Goal: Task Accomplishment & Management: Complete application form

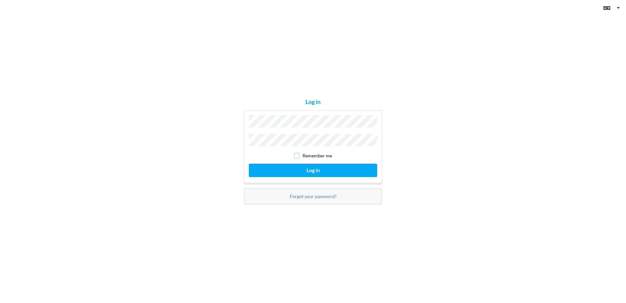
click at [297, 153] on input "checkbox" at bounding box center [297, 156] width 6 height 6
checkbox input "true"
click at [297, 168] on button "Log in" at bounding box center [313, 169] width 128 height 13
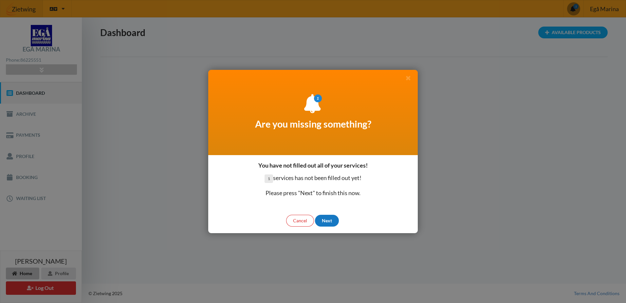
click at [325, 220] on div "Next" at bounding box center [327, 221] width 24 height 12
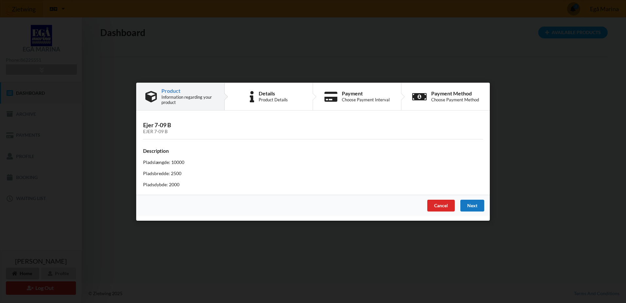
click at [473, 207] on div "Next" at bounding box center [473, 205] width 24 height 12
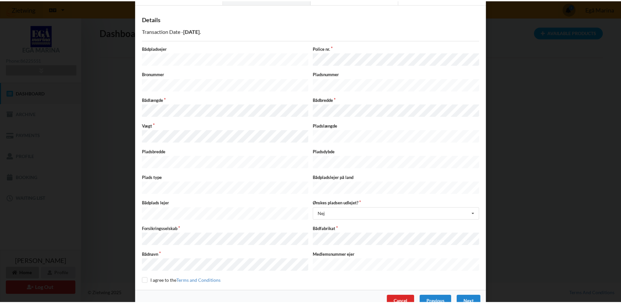
scroll to position [33, 0]
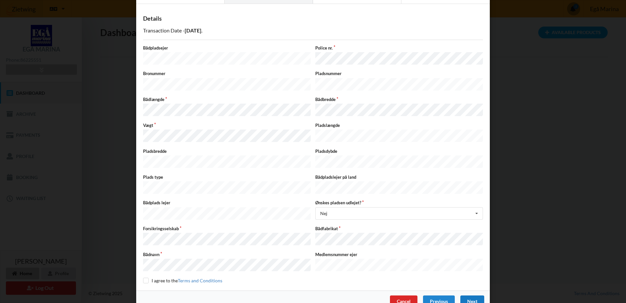
click at [473, 295] on div "Next" at bounding box center [473, 301] width 24 height 12
click at [143, 277] on input "checkbox" at bounding box center [146, 280] width 6 height 6
checkbox input "true"
click at [472, 295] on div "Next" at bounding box center [473, 301] width 24 height 12
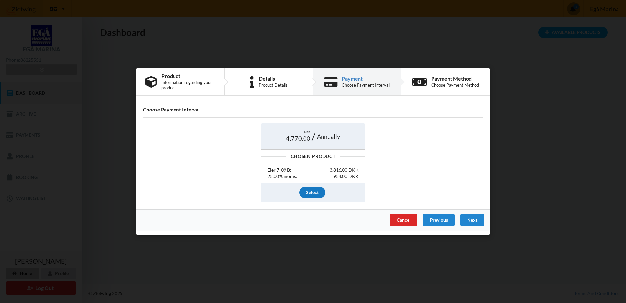
click at [323, 189] on div "Select" at bounding box center [312, 192] width 26 height 12
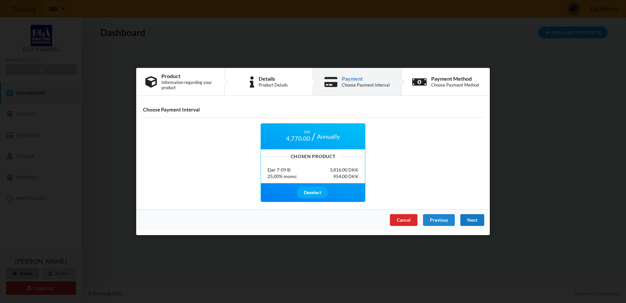
click at [466, 219] on div "Next" at bounding box center [473, 220] width 24 height 12
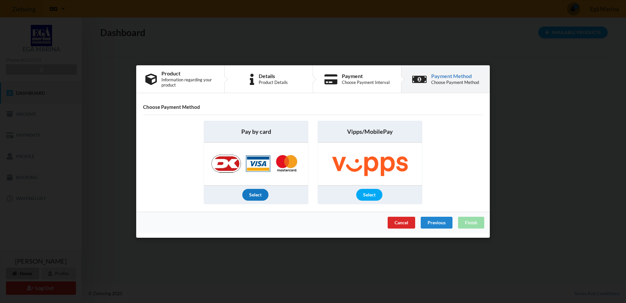
click at [256, 193] on div "Select" at bounding box center [255, 195] width 26 height 12
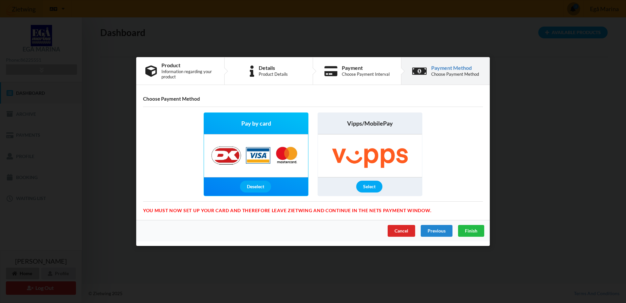
click at [255, 154] on img at bounding box center [256, 155] width 103 height 43
click at [215, 154] on img at bounding box center [256, 155] width 103 height 43
click at [470, 231] on span "Finish" at bounding box center [471, 231] width 12 height 6
